Goal: Check status

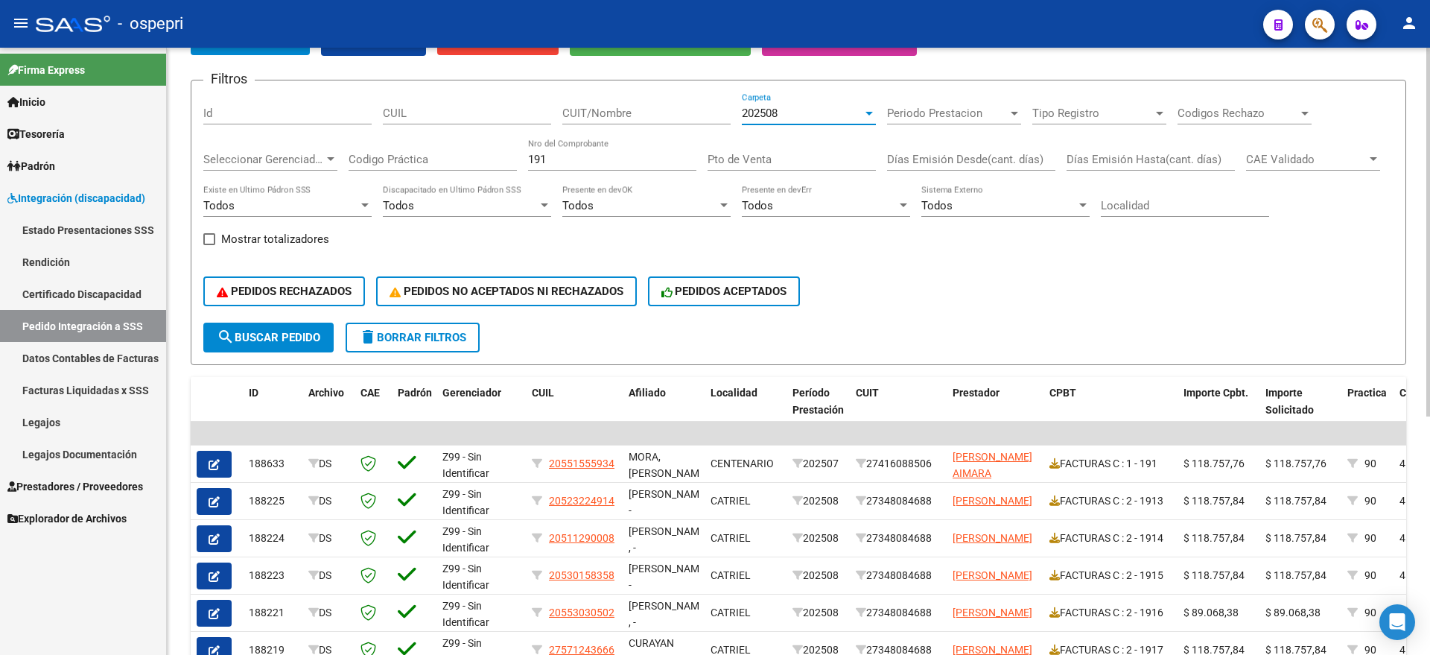
scroll to position [112, 0]
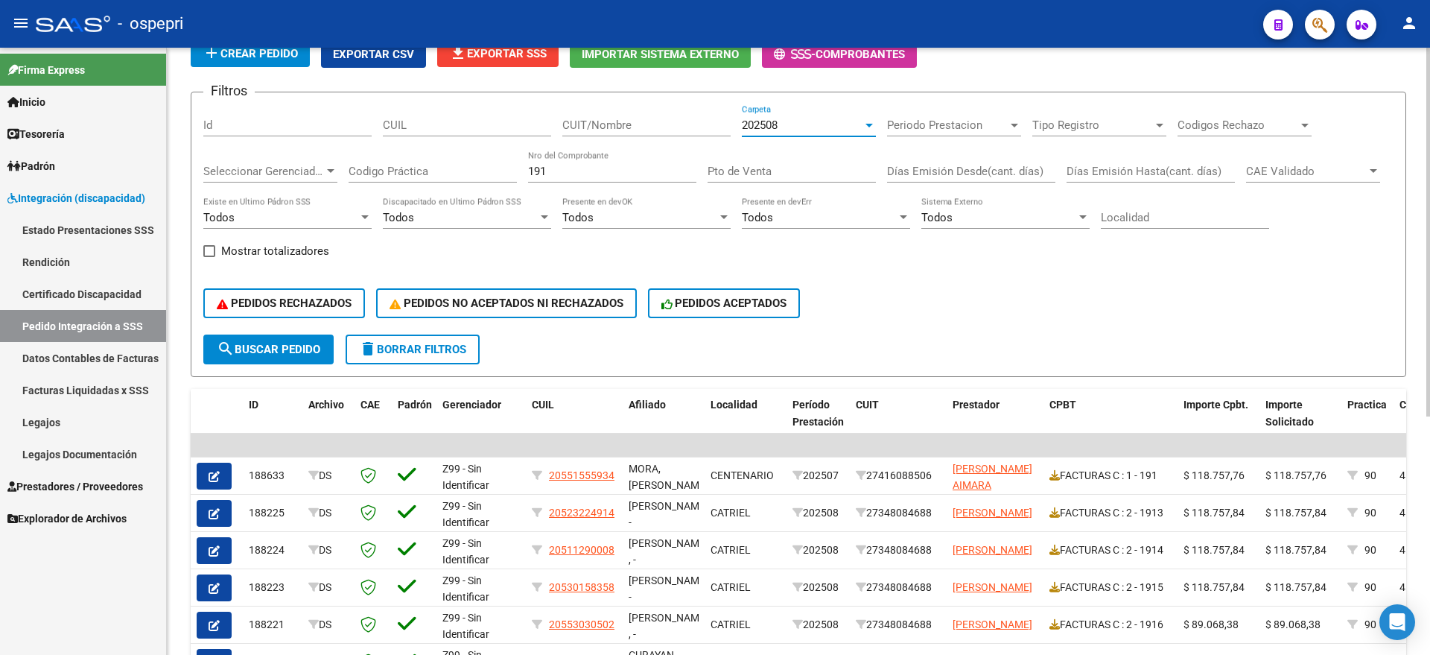
click at [431, 173] on div "Filtros Id CUIL CUIT/Nombre 202508 Carpeta Periodo Prestacion Periodo Prestacio…" at bounding box center [798, 219] width 1191 height 230
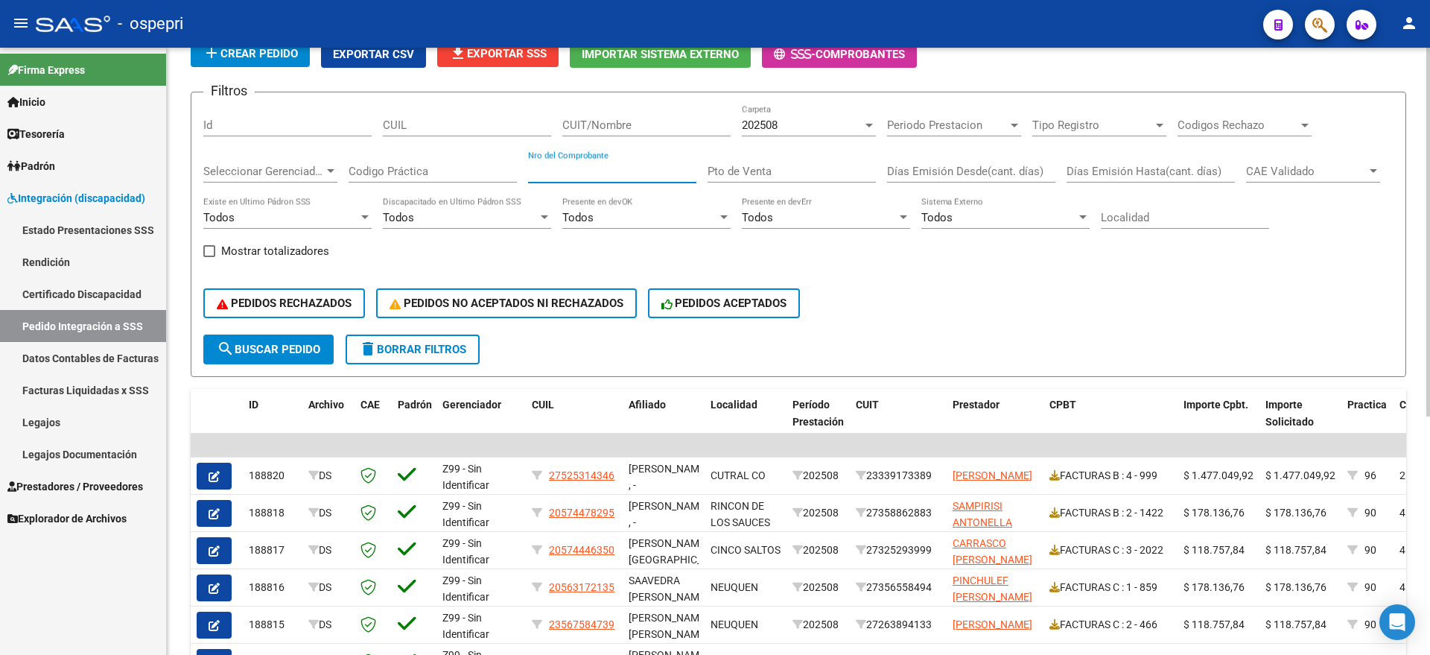
click at [787, 121] on div "202508" at bounding box center [802, 124] width 121 height 13
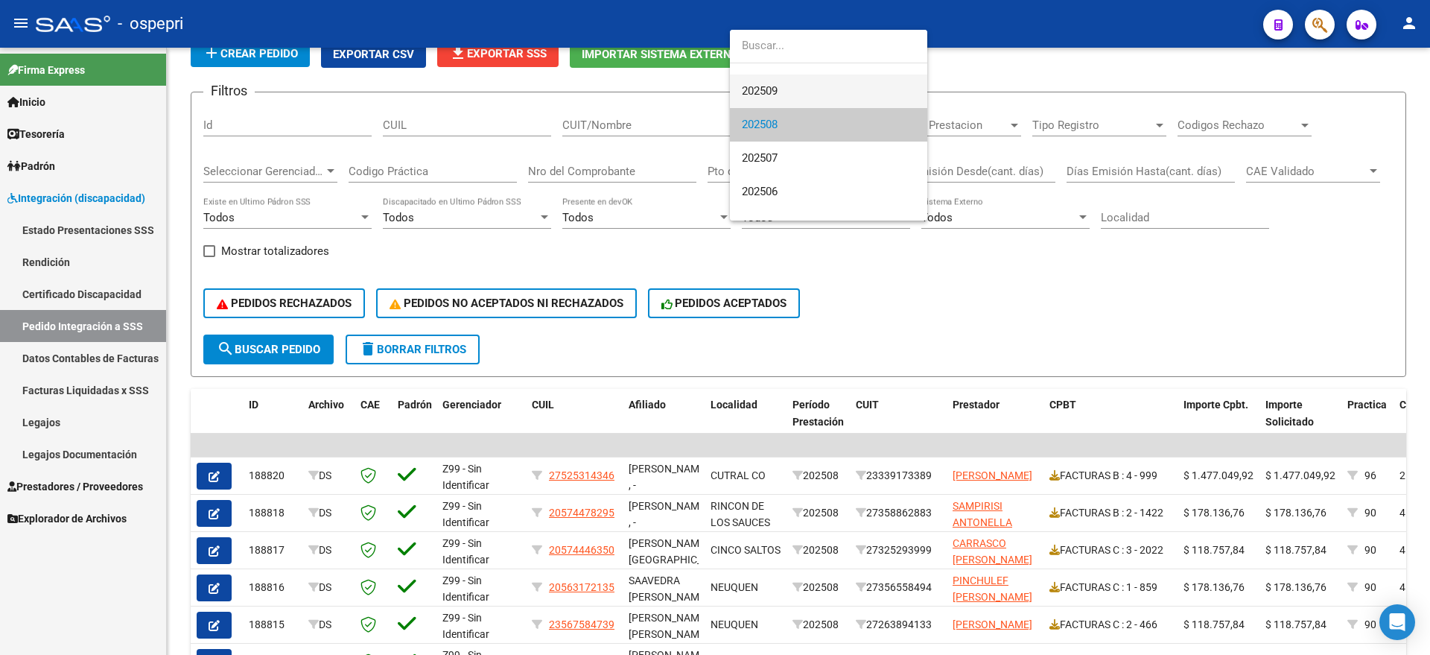
click at [789, 89] on span "202509" at bounding box center [829, 92] width 174 height 34
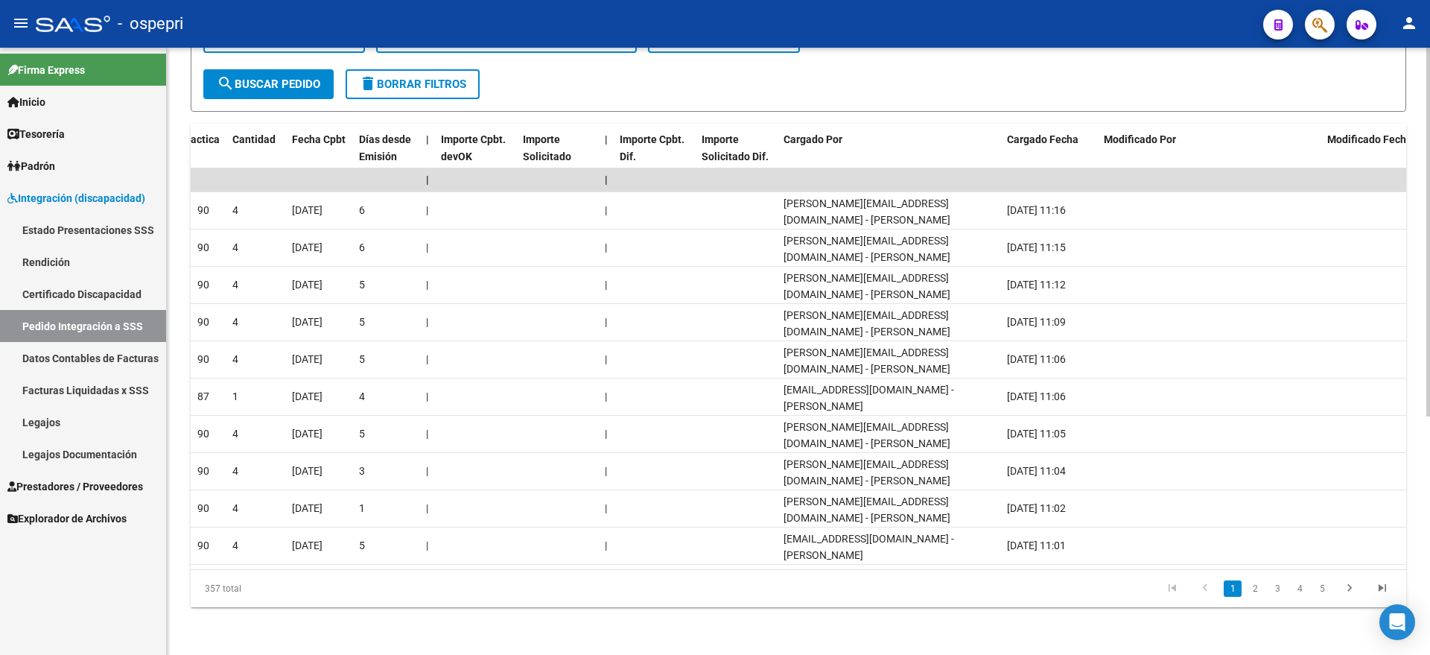
scroll to position [0, 1169]
click at [1283, 592] on link "3" at bounding box center [1278, 588] width 18 height 16
click at [1325, 583] on link "5" at bounding box center [1322, 588] width 18 height 16
click at [1327, 585] on link "7" at bounding box center [1322, 588] width 18 height 16
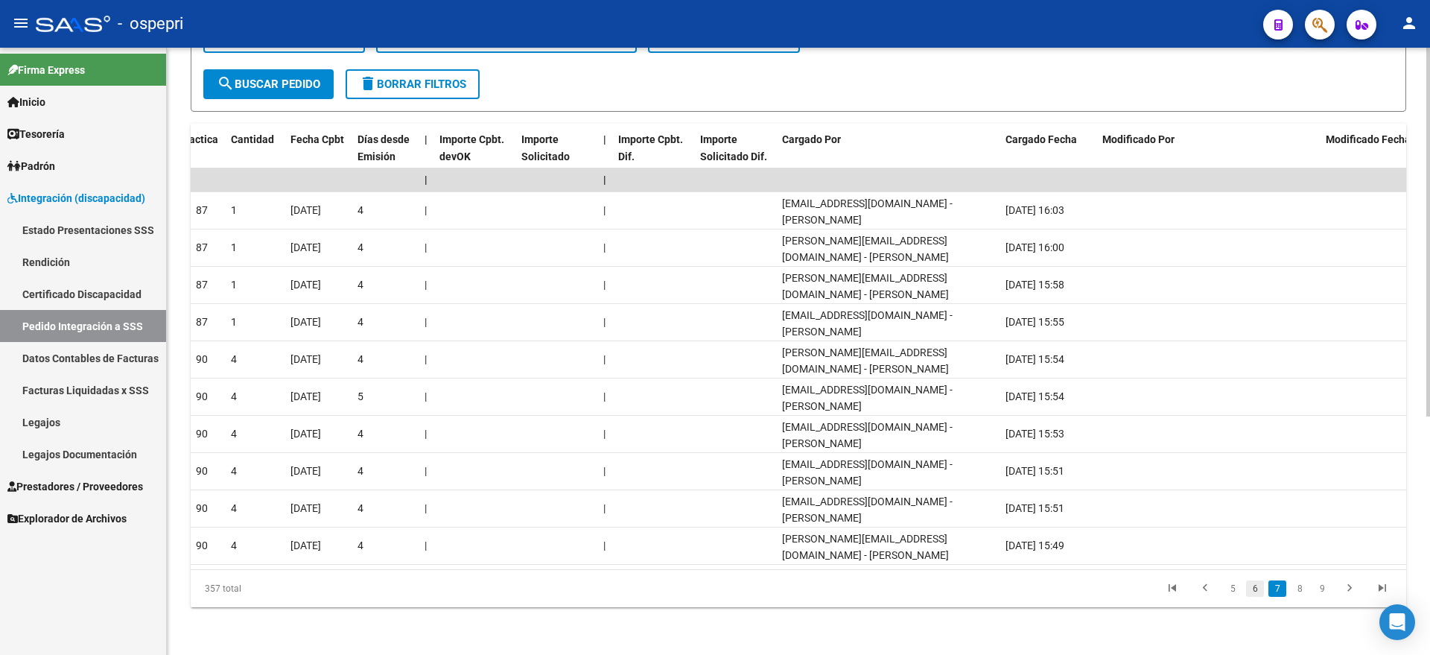
click at [1252, 587] on link "6" at bounding box center [1255, 588] width 18 height 16
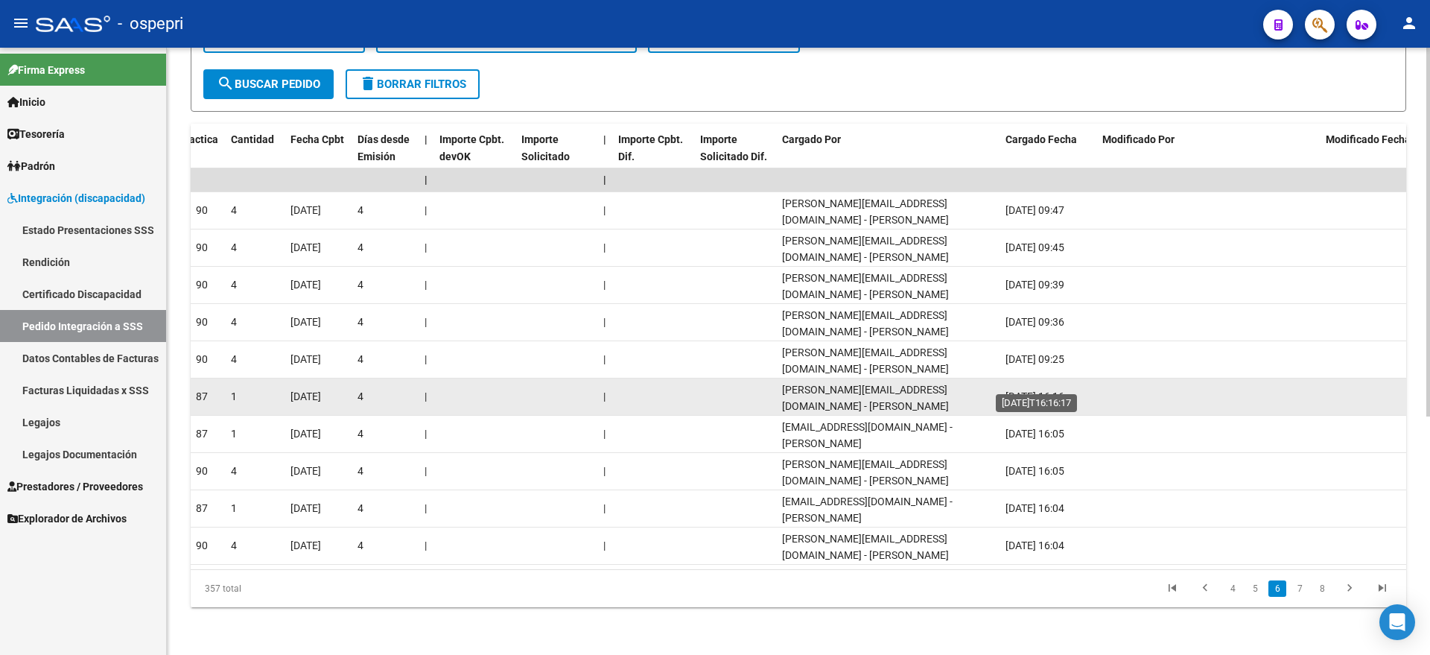
drag, startPoint x: 1040, startPoint y: 376, endPoint x: 1022, endPoint y: 376, distance: 17.9
click at [1022, 378] on datatable-body-cell "[DATE] 16:16" at bounding box center [1048, 396] width 97 height 37
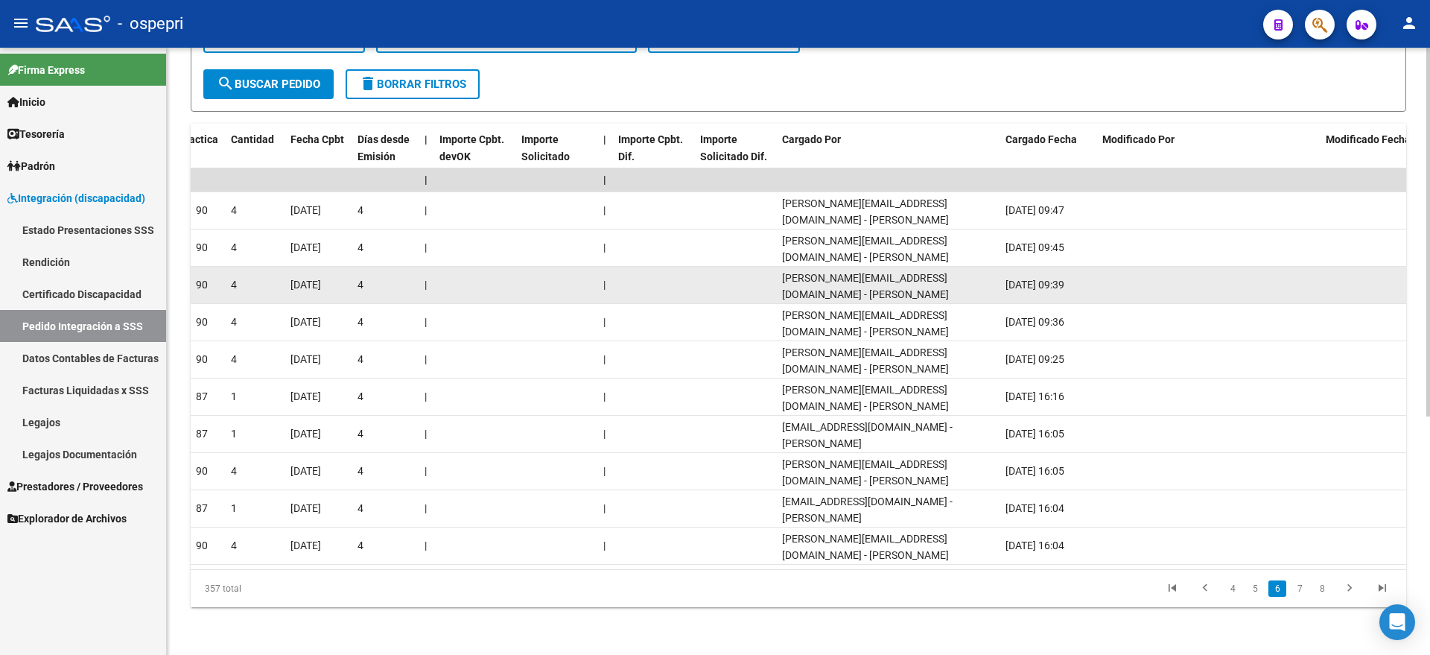
scroll to position [0, 0]
